Goal: Transaction & Acquisition: Download file/media

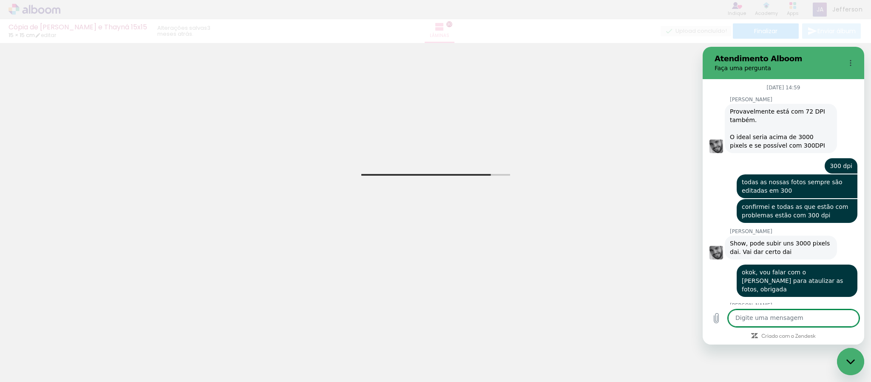
scroll to position [4014, 0]
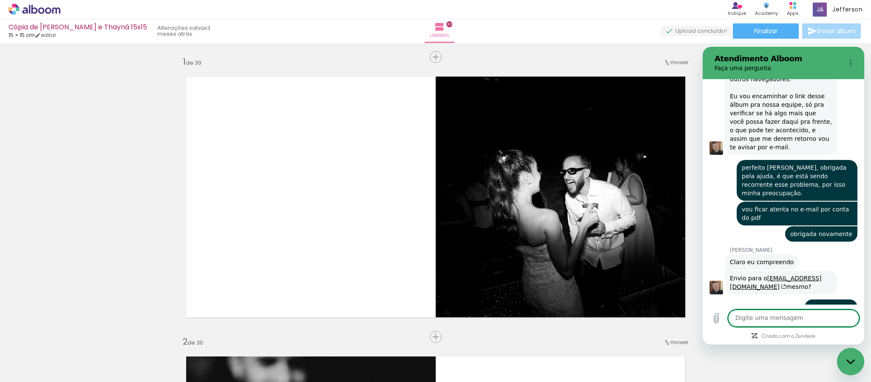
click at [856, 367] on div "Fechar janela de mensagens" at bounding box center [851, 362] width 26 height 26
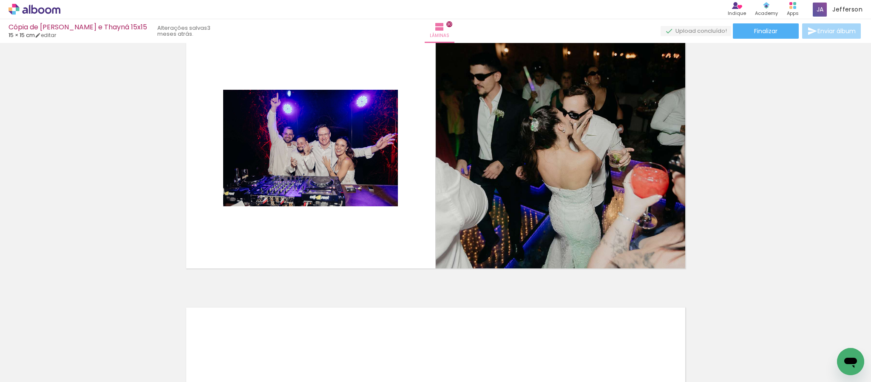
scroll to position [8417, 0]
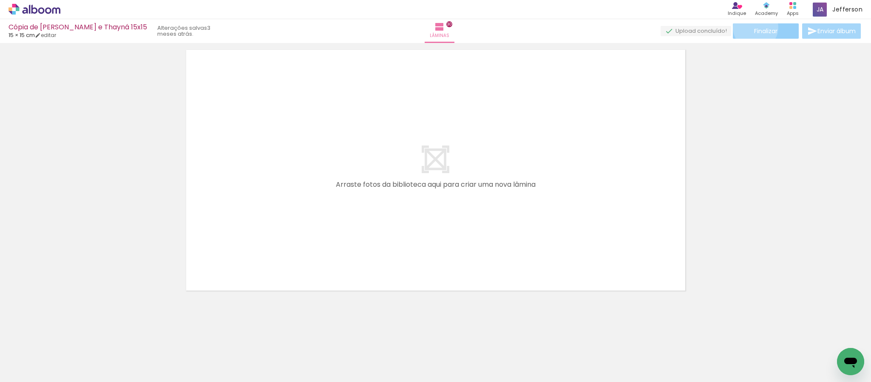
click at [754, 28] on span "Finalizar" at bounding box center [765, 31] width 23 height 6
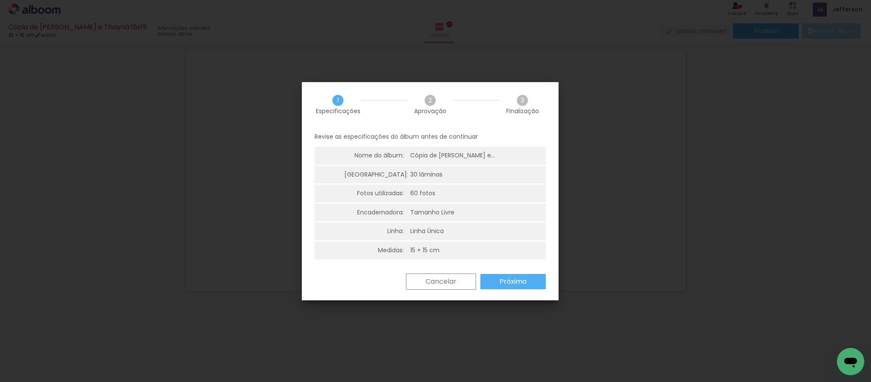
click at [0, 0] on slot "Próximo" at bounding box center [0, 0] width 0 height 0
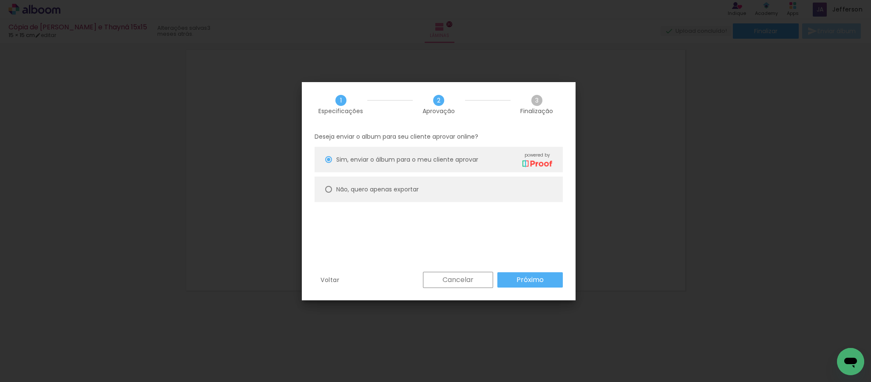
click at [438, 190] on paper-radio-button "Não, quero apenas exportar" at bounding box center [439, 189] width 248 height 26
type paper-radio-button "on"
click at [518, 284] on paper-button "Próximo" at bounding box center [529, 279] width 65 height 15
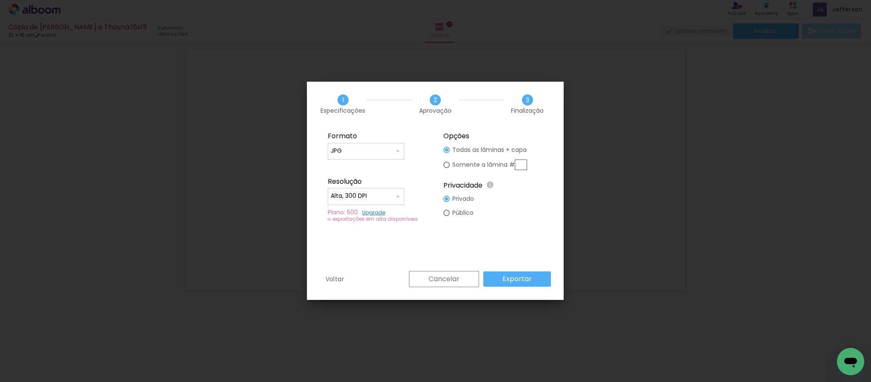
type input "Alta, 300 DPI"
click at [389, 193] on input "Alta, 300 DPI" at bounding box center [363, 196] width 64 height 9
click at [507, 230] on div "Formato JPG PDF Resolução Alta, 300 DPI Baixa Plano: 500 Upgrade ∞ exportações …" at bounding box center [435, 198] width 257 height 145
click at [518, 285] on paper-button "Exportar" at bounding box center [517, 278] width 68 height 15
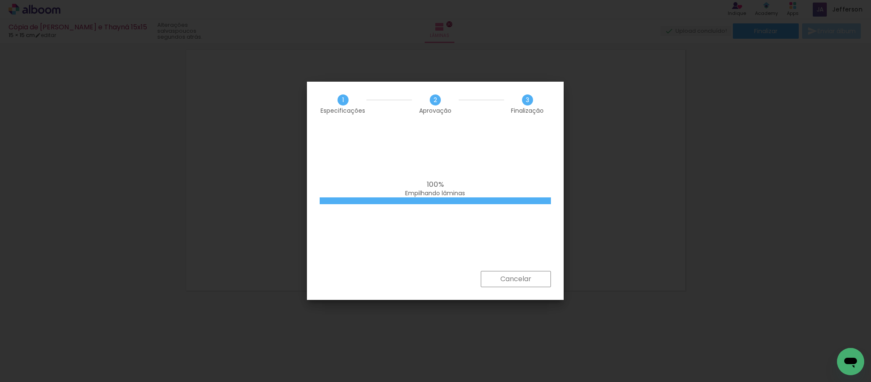
scroll to position [4014, 0]
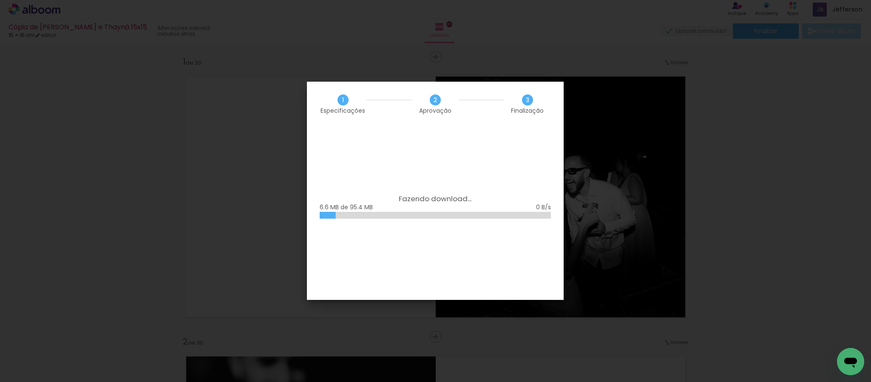
scroll to position [8417, 0]
